Goal: Task Accomplishment & Management: Use online tool/utility

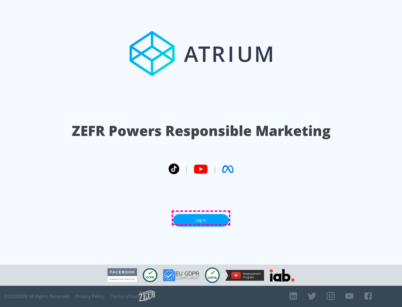
click at [201, 218] on link "Log In" at bounding box center [201, 220] width 56 height 13
